Goal: Task Accomplishment & Management: Complete application form

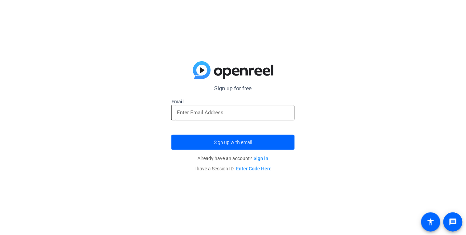
click at [265, 115] on input "email" at bounding box center [233, 112] width 112 height 8
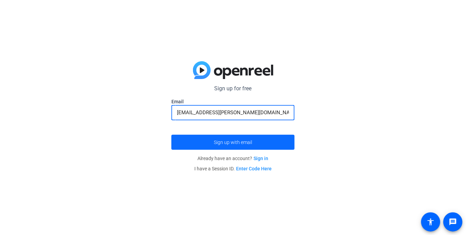
type input "scausby147@burke.k12.nc.us"
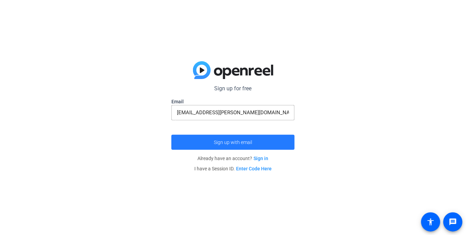
click at [274, 140] on span "submit" at bounding box center [232, 142] width 123 height 16
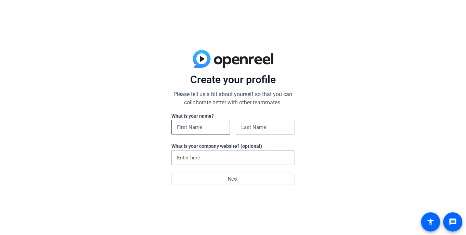
click at [186, 122] on div at bounding box center [201, 127] width 48 height 15
type input "[PERSON_NAME]"
click at [291, 126] on div at bounding box center [265, 127] width 59 height 15
click at [285, 126] on input at bounding box center [265, 127] width 48 height 8
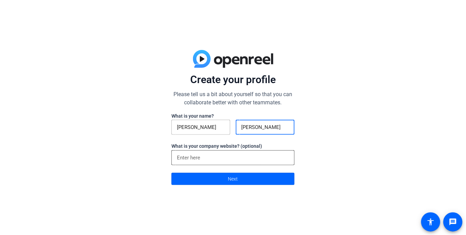
type input "[PERSON_NAME]"
click at [234, 159] on input at bounding box center [233, 158] width 112 height 8
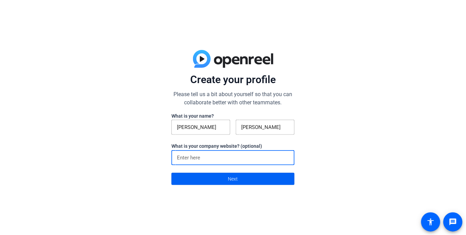
click at [240, 179] on span at bounding box center [233, 179] width 122 height 16
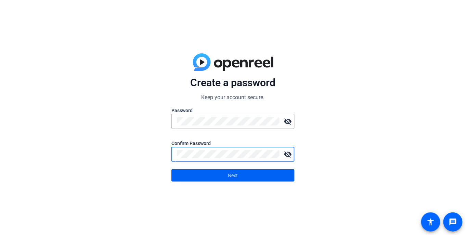
click at [260, 177] on span at bounding box center [233, 175] width 122 height 16
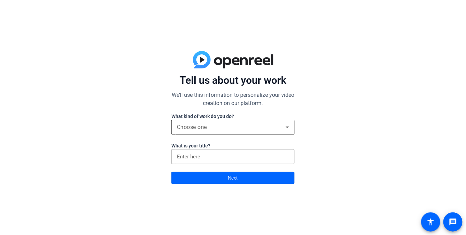
click at [216, 131] on div "Choose one" at bounding box center [231, 127] width 109 height 8
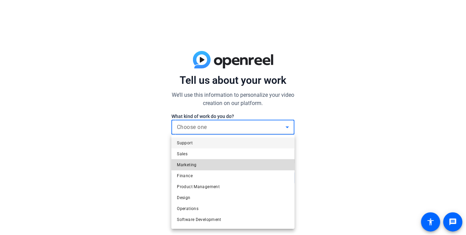
click at [202, 166] on mat-option "Marketing" at bounding box center [232, 164] width 123 height 11
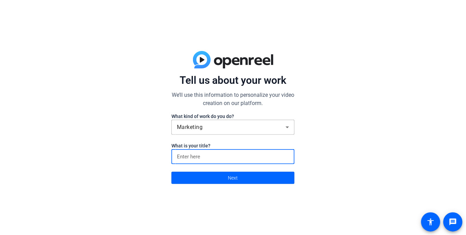
click at [198, 158] on input at bounding box center [233, 157] width 112 height 8
type input "sereneglowco"
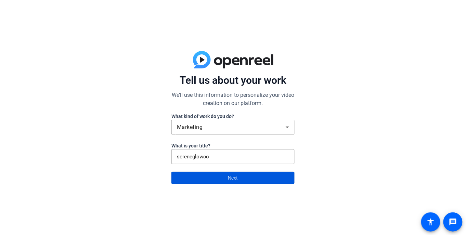
click at [247, 182] on span at bounding box center [233, 178] width 122 height 16
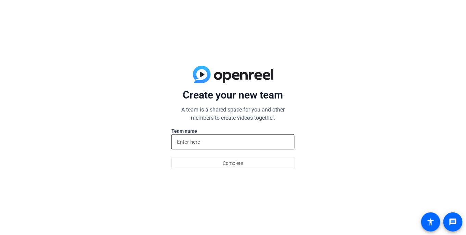
click at [205, 144] on input at bounding box center [233, 142] width 112 height 8
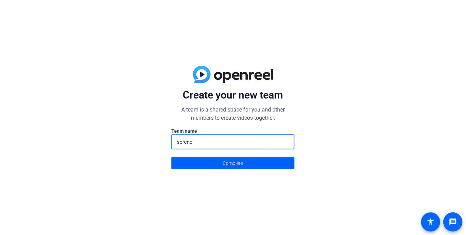
type input "serene"
click at [228, 165] on span "Complete" at bounding box center [233, 163] width 20 height 13
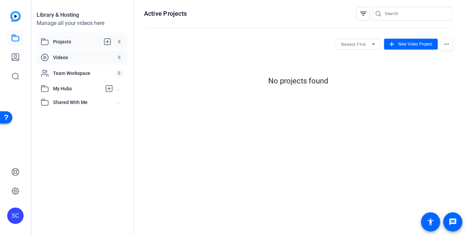
click at [106, 58] on span "Videos" at bounding box center [84, 57] width 62 height 7
